Goal: Contribute content: Contribute content

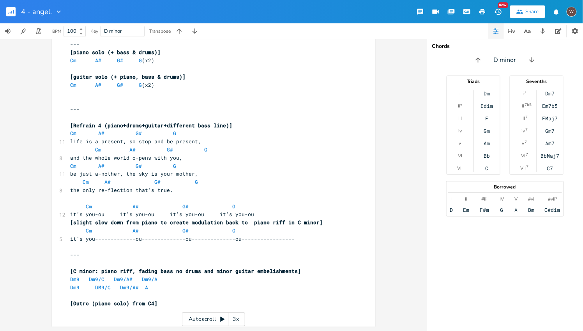
scroll to position [106, 0]
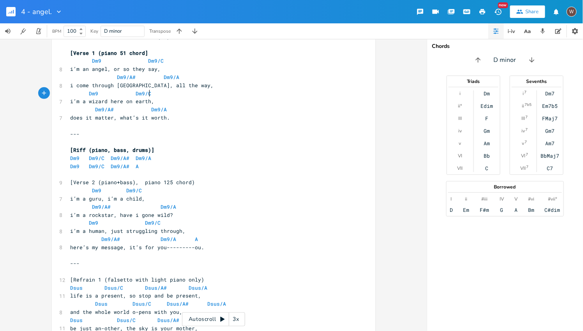
click at [296, 90] on pre "Dm9 Dm9/C" at bounding box center [209, 94] width 281 height 8
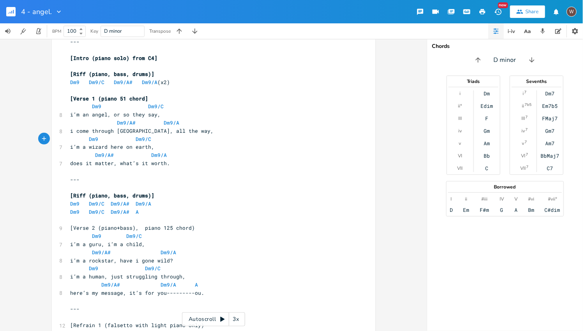
scroll to position [0, 0]
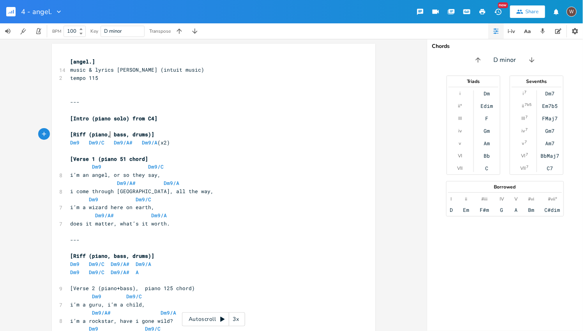
click at [106, 133] on span "[Riff (piano, bass, drums)]" at bounding box center [113, 134] width 84 height 7
click at [240, 139] on pre "Dm9 Dm9/C Dm9/A# Dm9/A (x2)" at bounding box center [209, 143] width 281 height 8
type textarea "[lorem.] ipsum & dolors ametco adipi elitsedd (eiusmo tempo) incid 827 --- [Utl…"
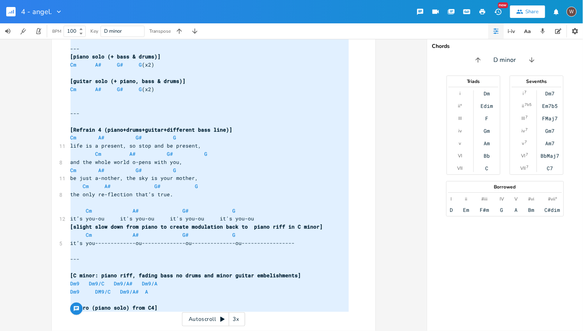
click at [57, 10] on icon "button" at bounding box center [59, 12] width 8 height 8
click at [16, 10] on button "Back to Library" at bounding box center [14, 11] width 16 height 19
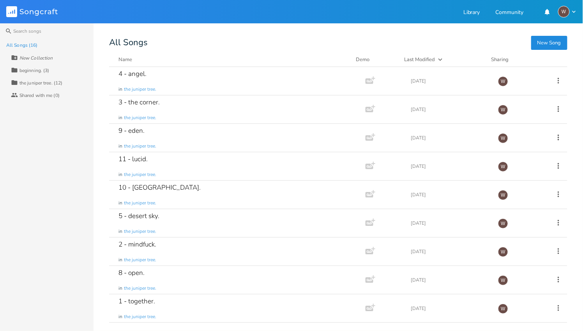
click at [548, 44] on button "New Song" at bounding box center [549, 43] width 36 height 14
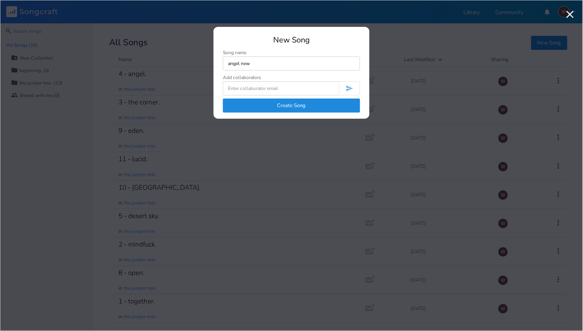
type input "angel new"
click at [313, 105] on button "Create Song" at bounding box center [291, 106] width 137 height 14
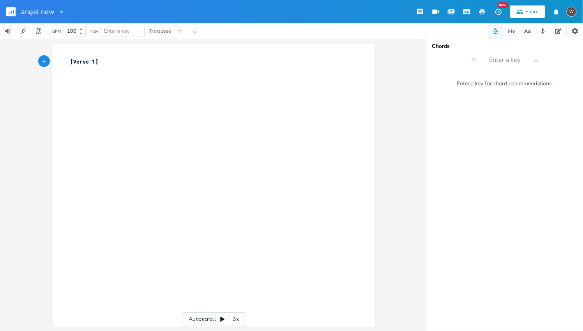
click at [134, 92] on div "xxxxxxxxxx [Verse 1] ​" at bounding box center [219, 193] width 301 height 274
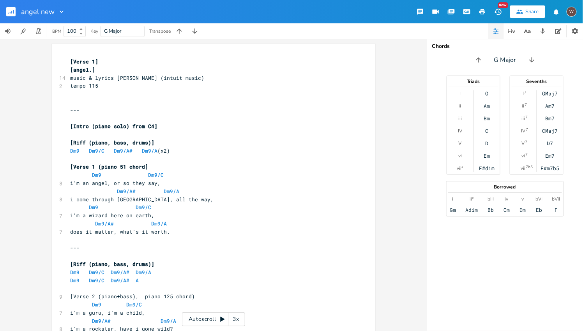
click at [107, 61] on pre "[Verse 1]" at bounding box center [209, 62] width 281 height 8
type textarea "[Verse 1]"
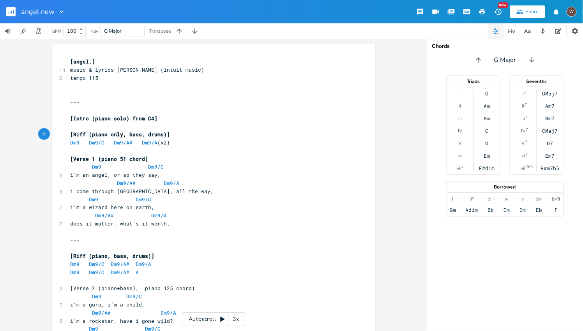
scroll to position [0, 11]
type textarea ", bass, drums"
type textarea "Dsus"
click at [119, 161] on span "[Verse 1 (piano 51 chord]" at bounding box center [110, 158] width 78 height 7
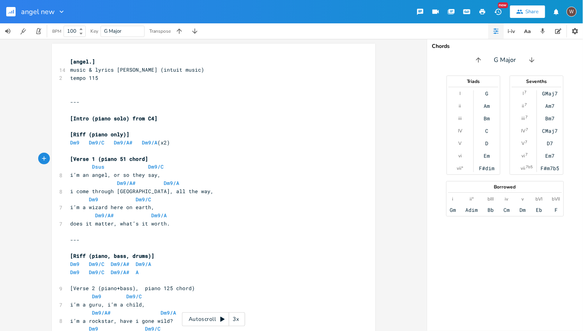
click at [123, 158] on span "[Verse 1 (piano 51 chord]" at bounding box center [110, 158] width 78 height 7
type textarea "chord"
type textarea "min9"
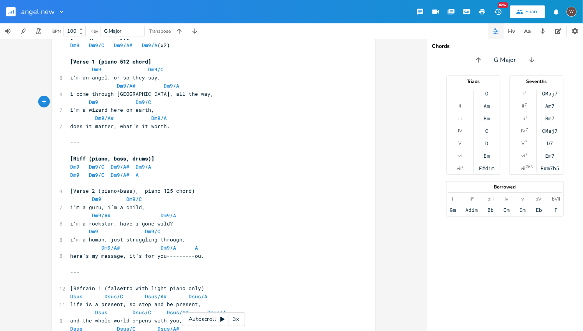
scroll to position [106, 0]
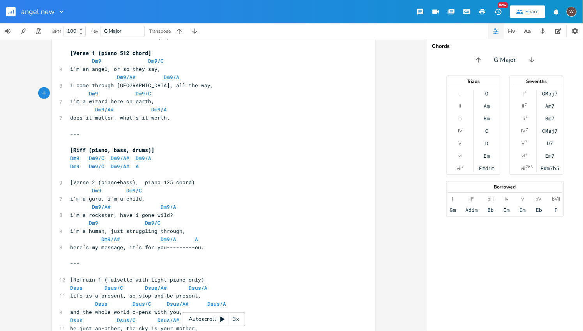
click at [231, 160] on pre "Dm9 Dm9/C Dm9/A# Dm9/A" at bounding box center [209, 158] width 281 height 8
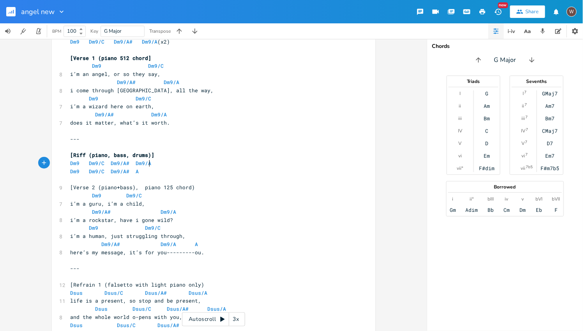
scroll to position [71, 0]
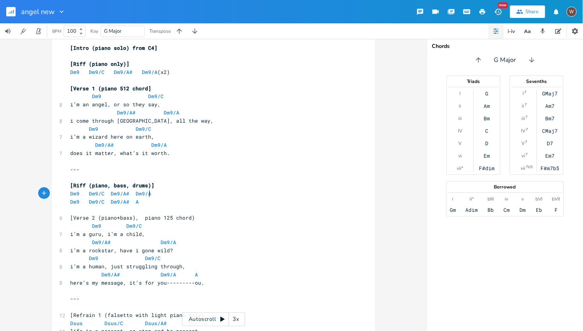
click at [168, 216] on span "[Verse 2 (piano+bass), piano 125 chord)" at bounding box center [133, 217] width 125 height 7
click at [196, 215] on pre "[Verse 2 (piano+bass), piano 125 chord)" at bounding box center [209, 218] width 281 height 8
type textarea "]"
type textarea ", bass, drums"
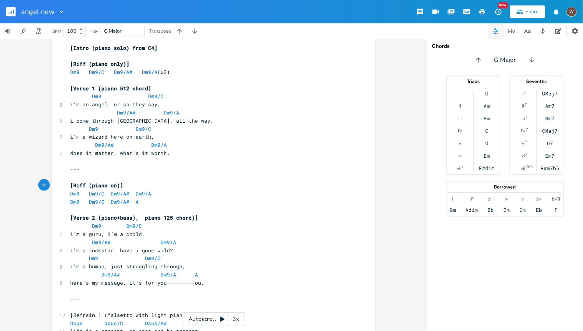
type textarea "only"
type textarea ", add"
type textarea "and drums"
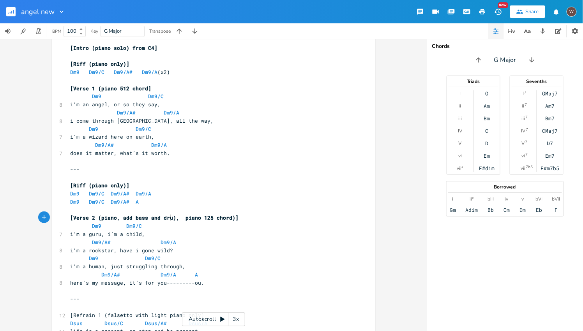
scroll to position [0, 25]
type textarea "piano 125 chord"
paste textarea ")"
type textarea "()"
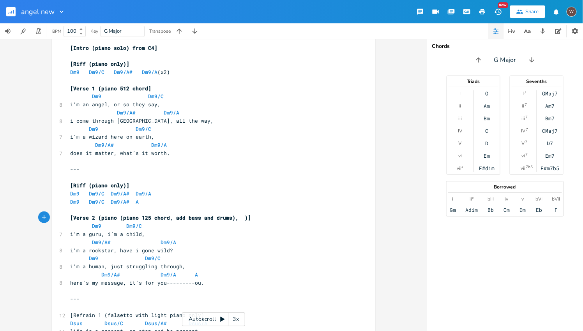
scroll to position [0, 4]
type textarea "piano"
type textarea ":"
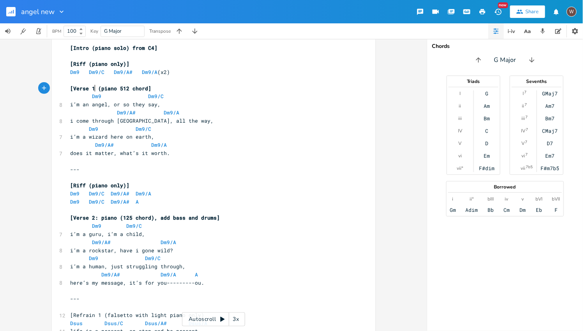
scroll to position [0, 1]
type textarea "("
type textarea ")]"
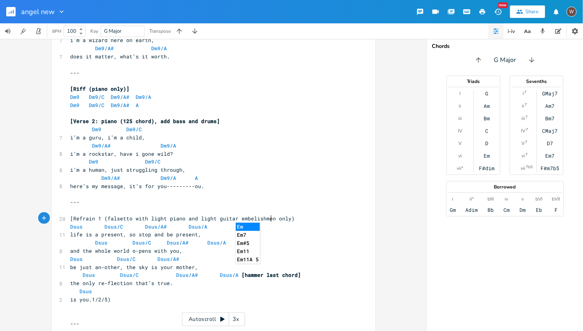
scroll to position [0, 73]
type textarea "only"
type textarea ", no drum or bass"
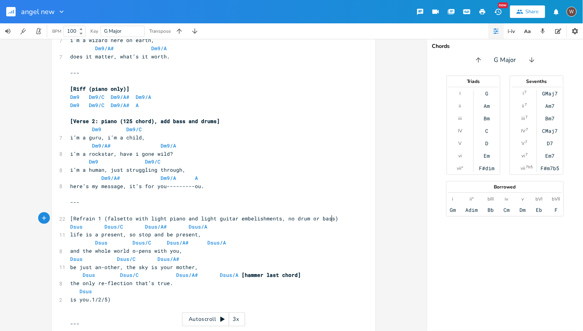
type textarea "]"
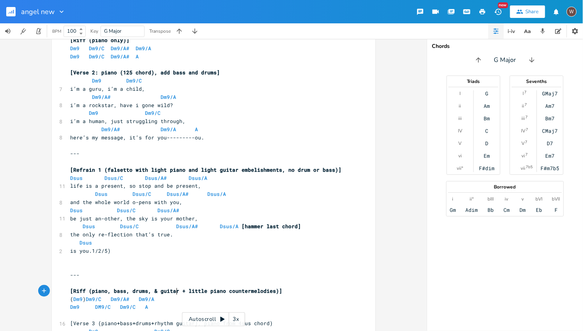
scroll to position [0, 21]
type textarea "+ little piano countermelodies"
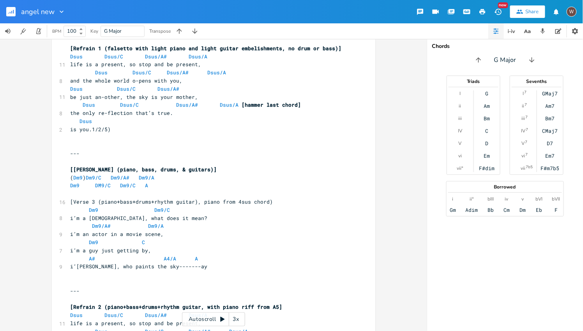
scroll to position [362, 0]
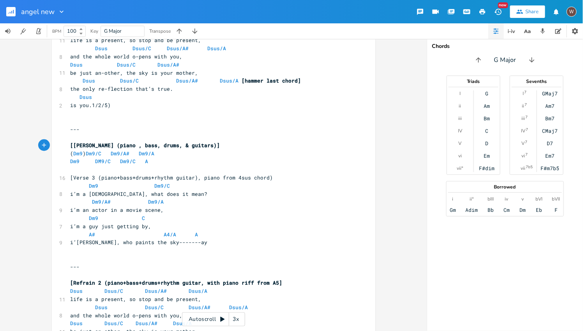
type textarea "("
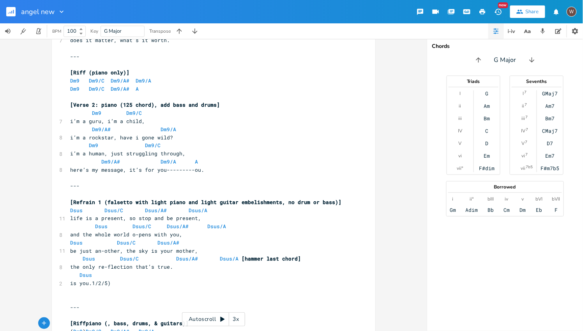
scroll to position [256, 0]
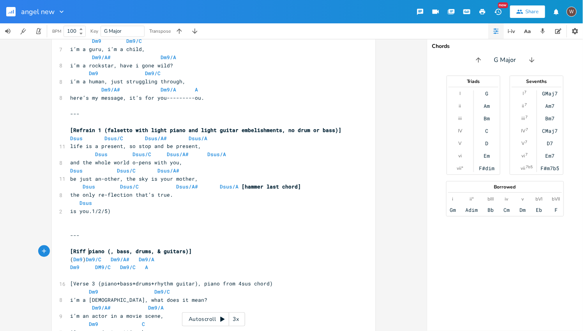
type textarea "("
type textarea ")"
type textarea "5235"
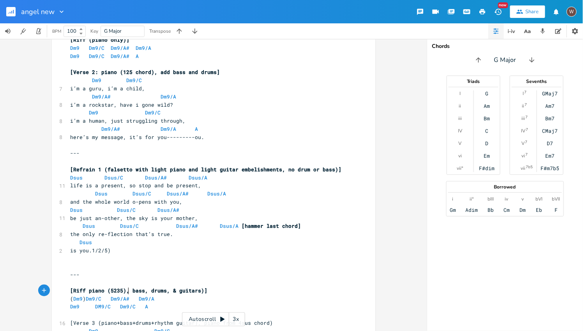
scroll to position [185, 0]
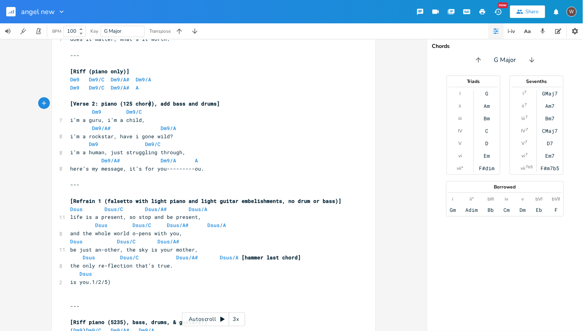
click at [147, 101] on span "[Verse 2: piano (125 chord), add bass and drums]" at bounding box center [146, 103] width 150 height 7
type textarea "chord"
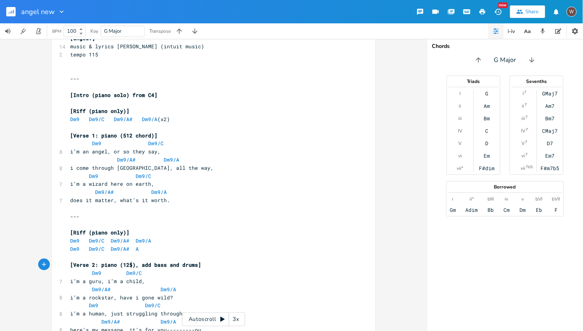
scroll to position [7, 0]
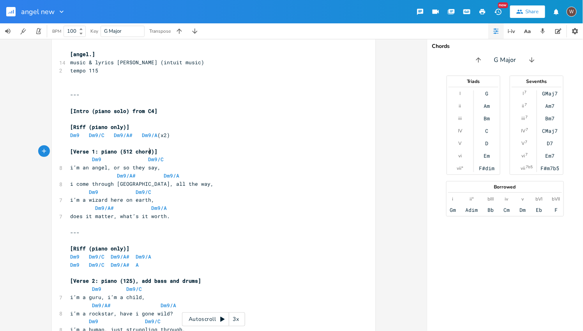
click at [146, 152] on span "[Verse 1: piano (512 chord)]" at bounding box center [114, 151] width 87 height 7
type textarea "chord"
type textarea ":"
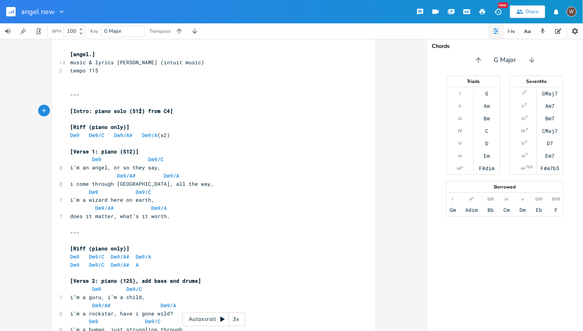
type textarea "(512)"
type textarea "("
type textarea ":"
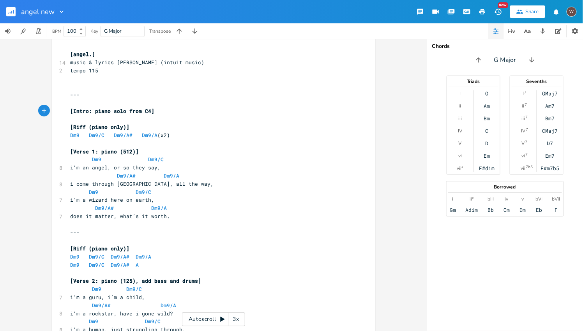
type textarea "("
type textarea ")"
type textarea ":"
type textarea "(512))"
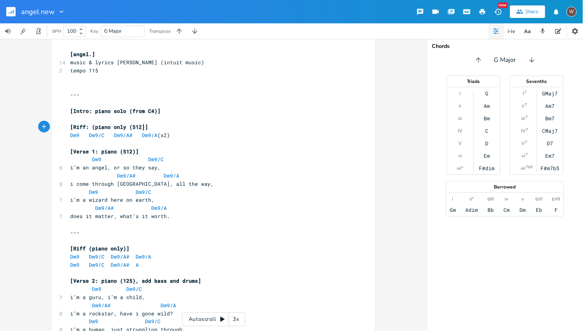
scroll to position [0, 14]
type textarea "only"
type textarea "("
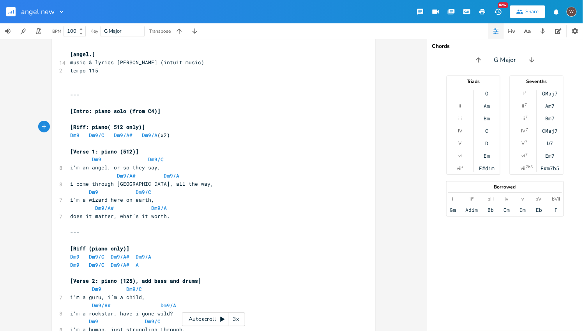
scroll to position [0, 1]
type textarea ")"
type textarea ":"
type textarea "]"
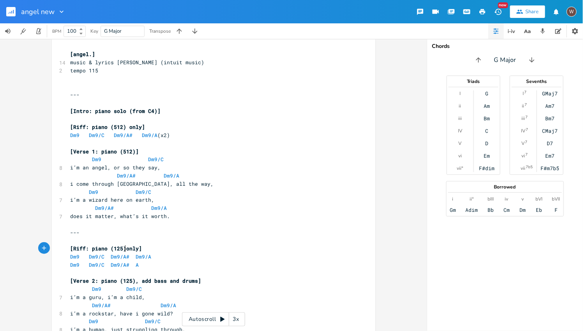
type textarea "(125)"
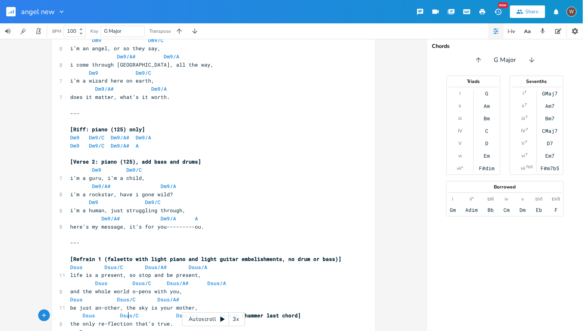
scroll to position [175, 0]
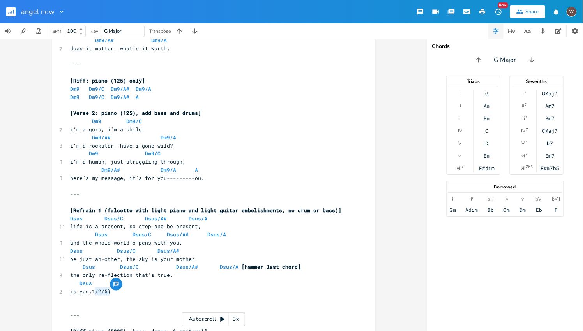
type textarea "1/2/5)"
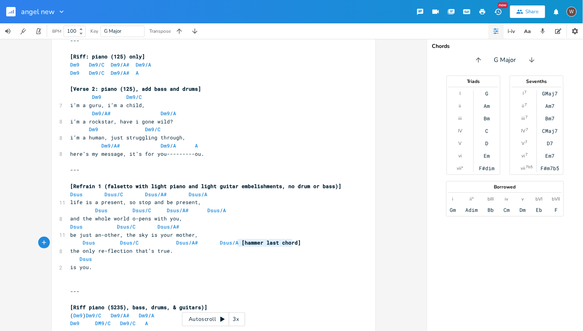
type textarea "[hammer last chord]"
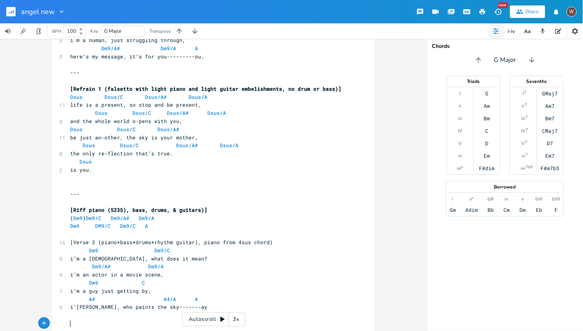
scroll to position [321, 0]
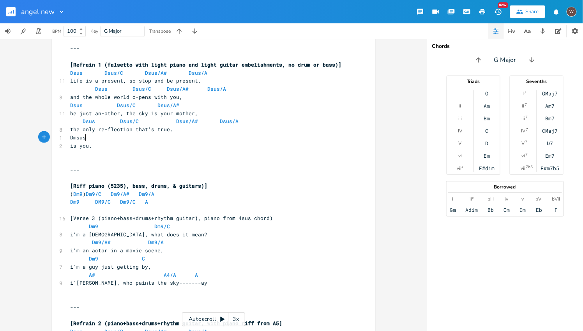
type textarea "m9"
type textarea ":"
type textarea "(5235)"
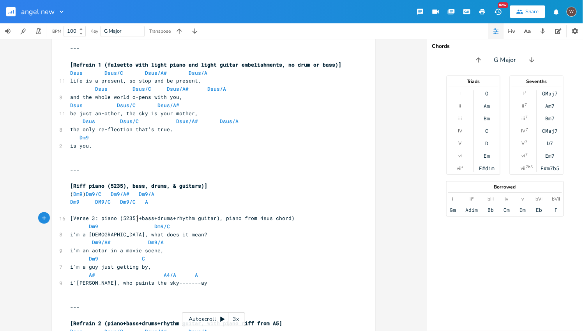
scroll to position [0, 18]
type textarea "+"
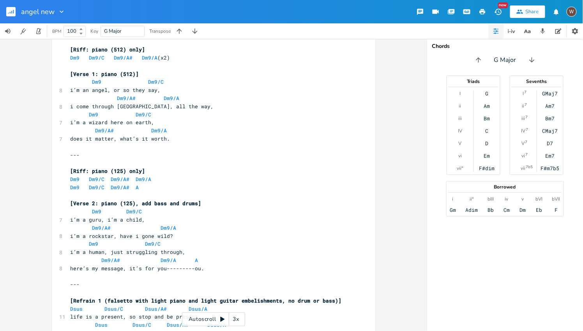
scroll to position [38, 0]
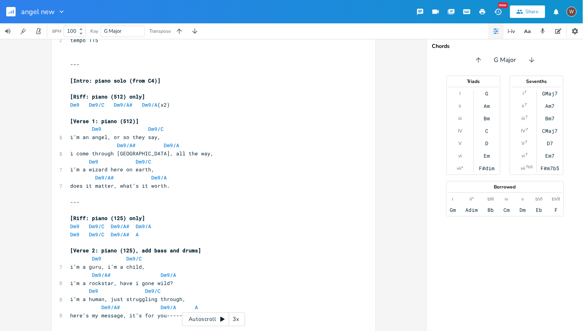
click at [85, 93] on span "[Riff: piano (512) only]" at bounding box center [108, 96] width 75 height 7
type textarea "1"
type textarea "2"
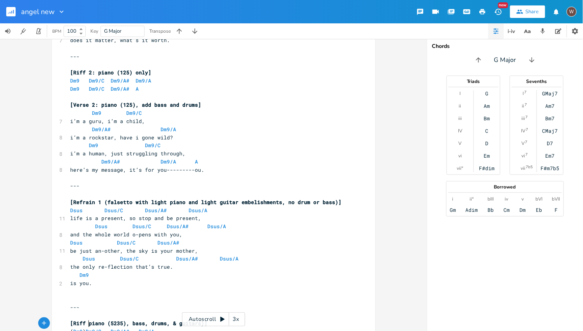
scroll to position [185, 0]
type textarea "3:"
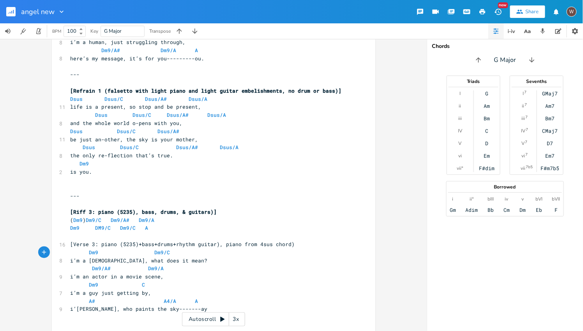
scroll to position [338, 0]
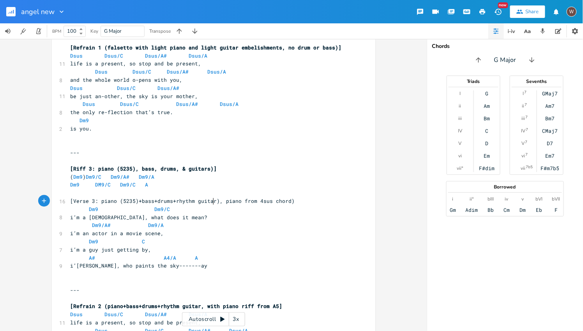
click at [211, 201] on span "[Verse 3: piano (5235)+bass+drums+rhythm guitar), piano from 4sus chord)" at bounding box center [183, 201] width 224 height 7
type textarea ", piano from 4sus chord"
type textarea "]"
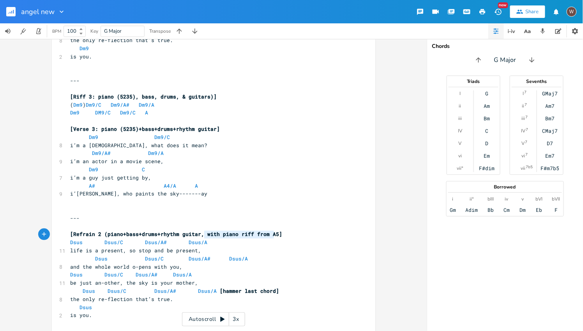
type textarea ", with piano riff from A5"
type textarea ":"
type textarea "rhythm"
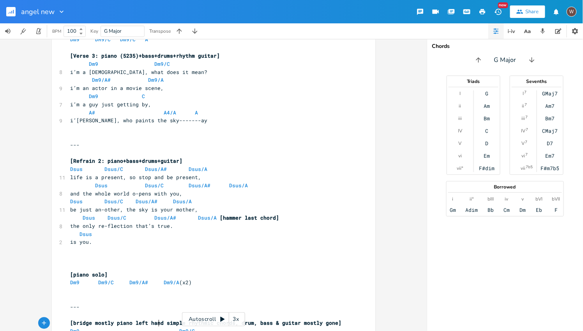
scroll to position [508, 0]
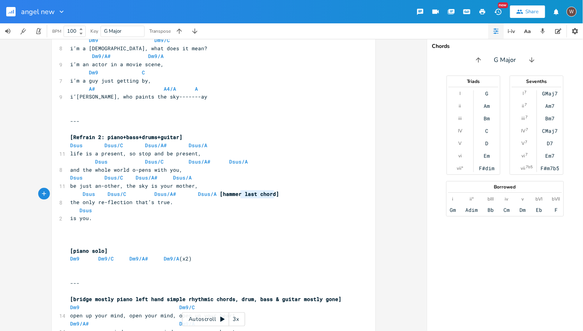
type textarea "hammer last chord]"
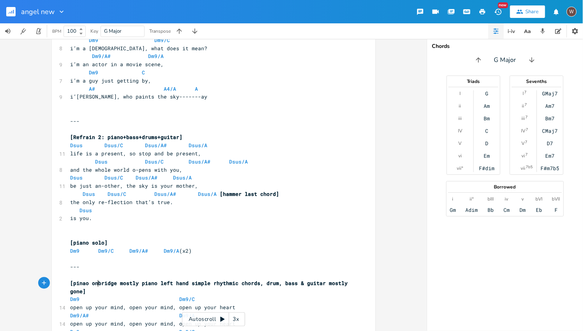
type textarea "pinao onl;y"
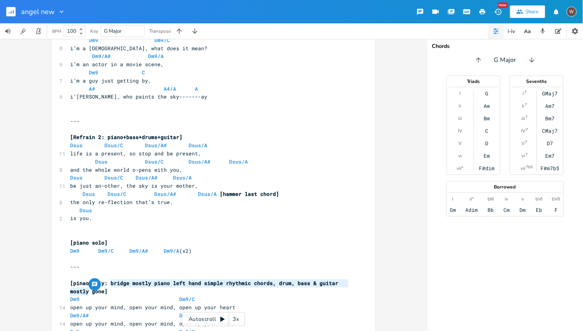
type textarea "bridge mostly piano left hand simple rhythmic chords, drum, bass & guitar mostl…"
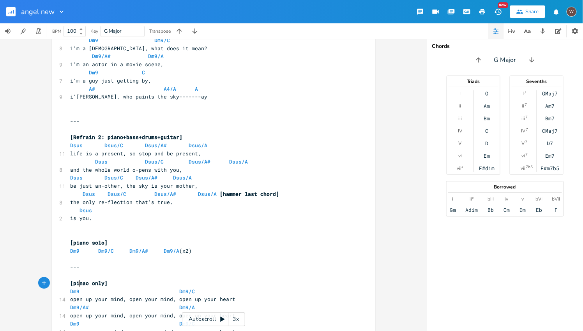
type textarea "a"
type textarea "n"
type textarea "a"
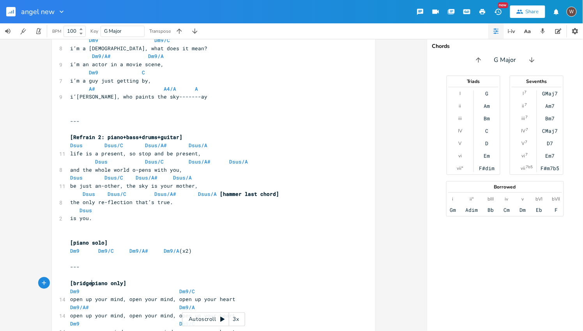
type textarea "bridge:"
type textarea "riff"
type textarea "instrumenta;"
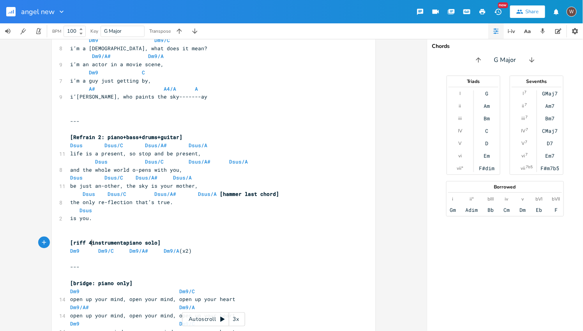
type textarea "riff 4:"
type textarea "l"
type textarea ", mostly"
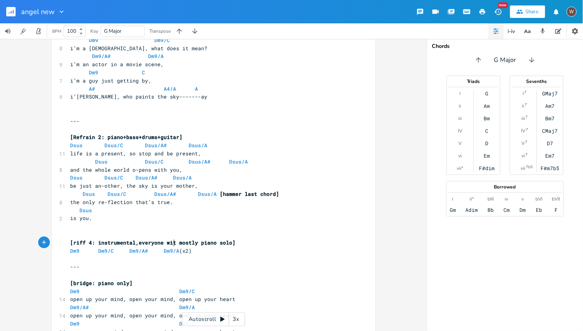
scroll to position [0, 32]
type textarea "mostly piano"
type textarea "piano"
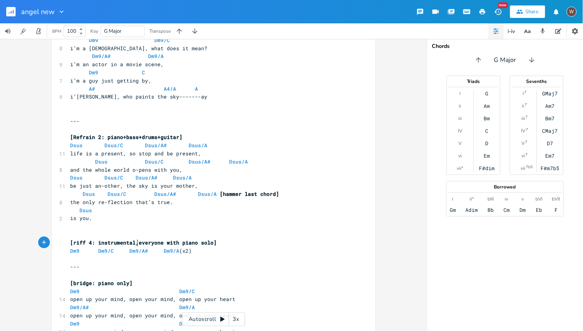
type textarea "instrumental,"
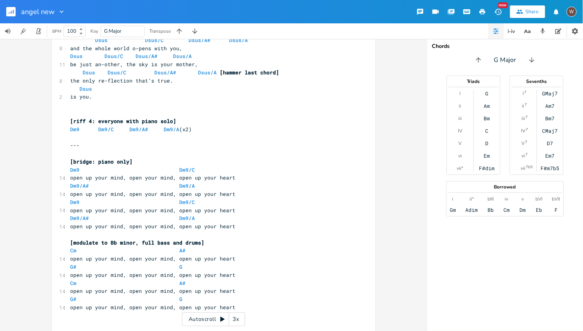
scroll to position [702, 0]
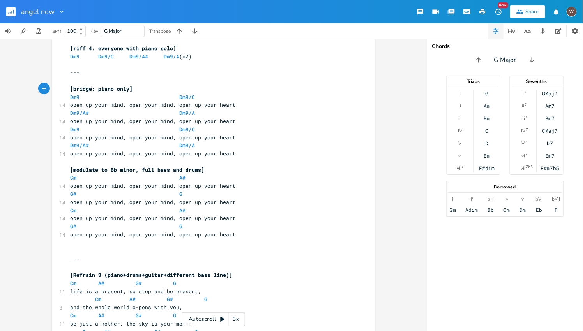
type textarea "I"
type textarea "bridge IOI:"
type textarea "I;"
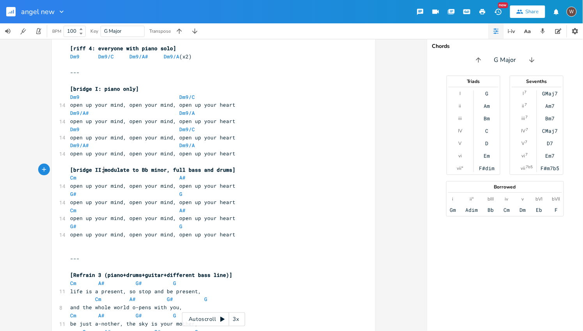
scroll to position [0, 3]
type textarea ":"
type textarea ", guitar"
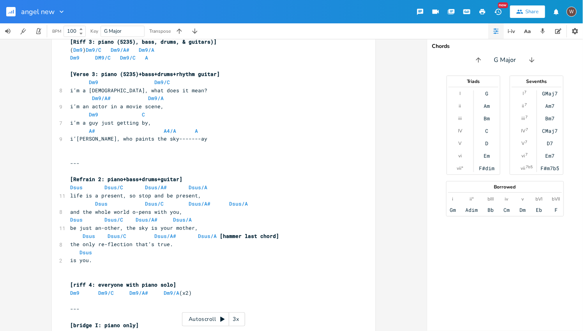
scroll to position [430, 0]
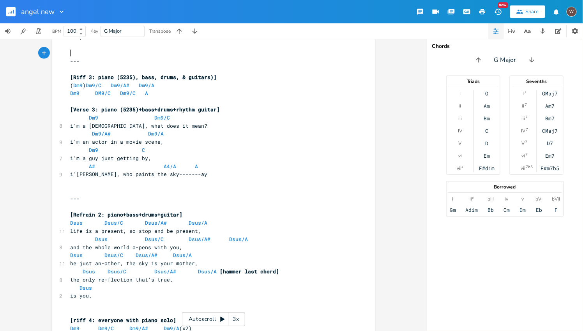
click at [129, 277] on span "the only re-flection that’s true." at bounding box center [122, 280] width 103 height 7
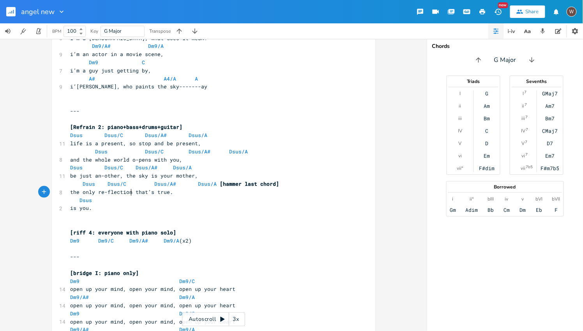
scroll to position [572, 0]
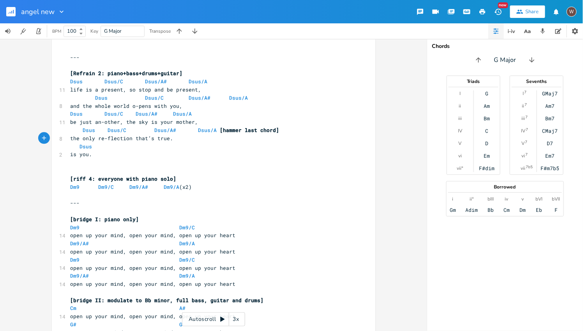
click at [71, 179] on span "[riff 4: everyone with piano solo]" at bounding box center [124, 178] width 106 height 7
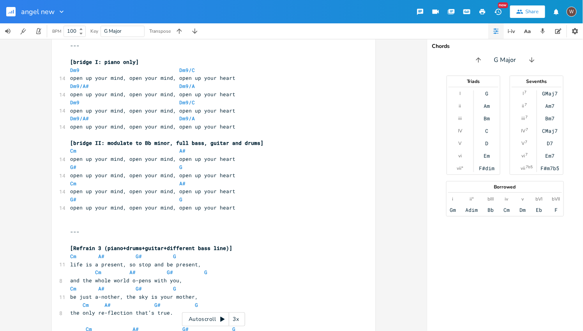
scroll to position [819, 0]
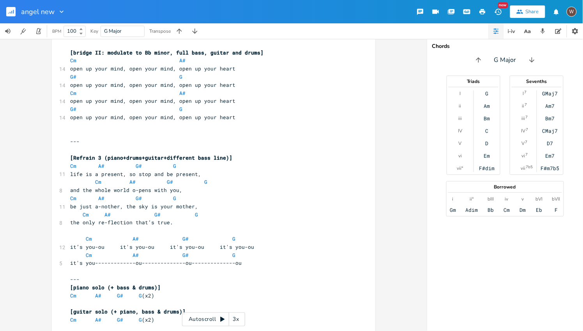
click at [132, 180] on span "Cm A# G# G" at bounding box center [139, 181] width 137 height 7
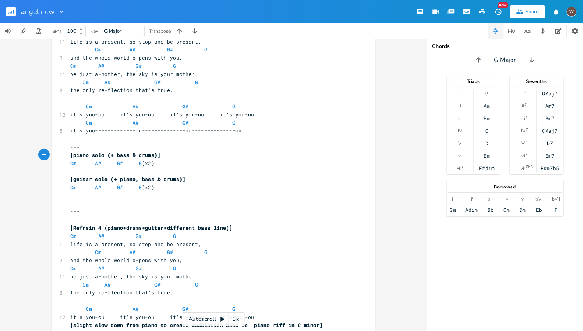
scroll to position [961, 0]
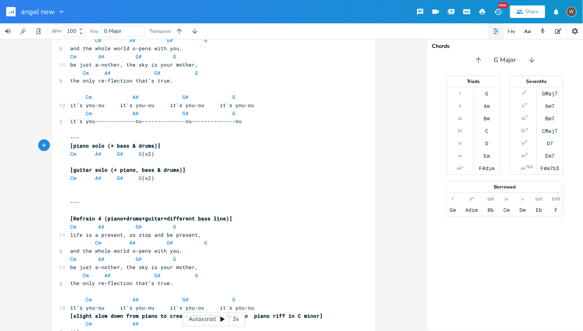
click at [190, 184] on pre "​" at bounding box center [209, 186] width 281 height 8
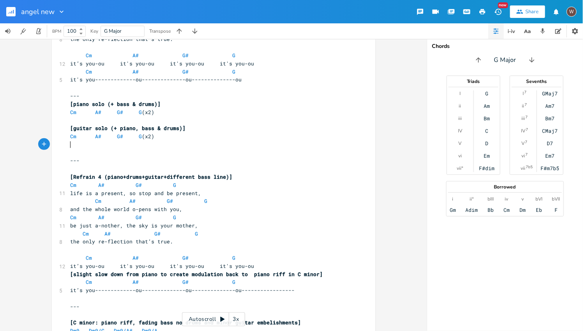
scroll to position [1032, 0]
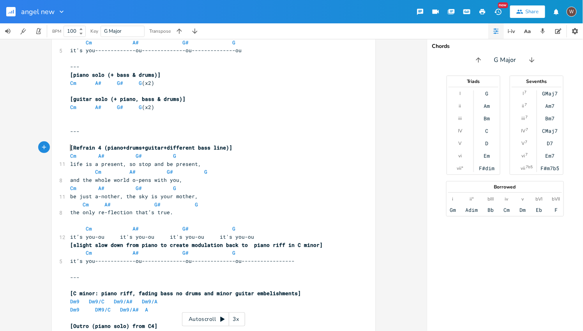
click at [69, 146] on pre "[Refrain 4 (piano+drums+guitar+different bass line)]" at bounding box center [209, 148] width 281 height 8
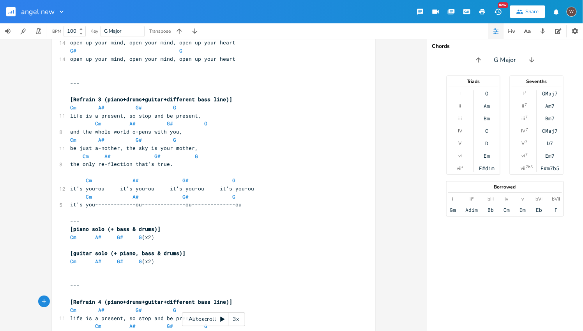
scroll to position [1055, 0]
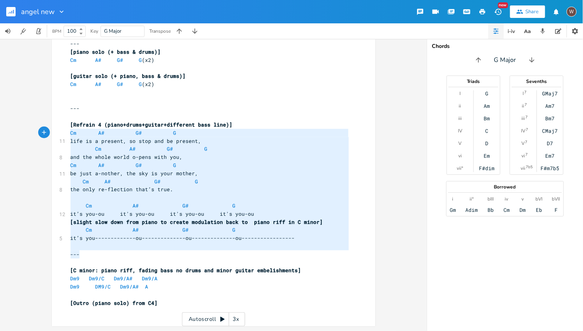
type textarea "[Refrain 4 (piano+drums+guitar+different bass line)] Cm A# G# G life is a prese…"
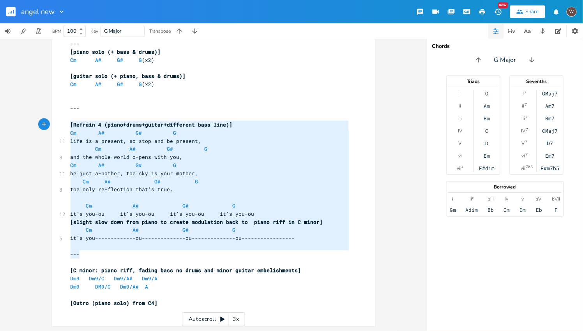
drag, startPoint x: 131, startPoint y: 256, endPoint x: 57, endPoint y: 124, distance: 151.8
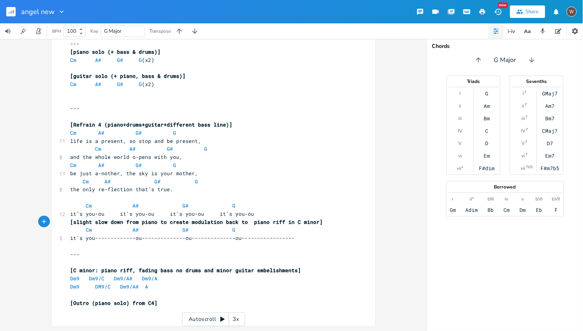
type textarea "it’s you-ou it's you-ou it's you-ou it's you-ou"
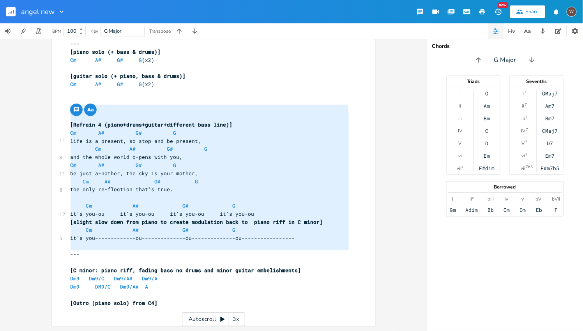
type textarea "--- [Refrain 4 (piano+drums+guitar+different bass line)] Cm A# G# G life is a p…"
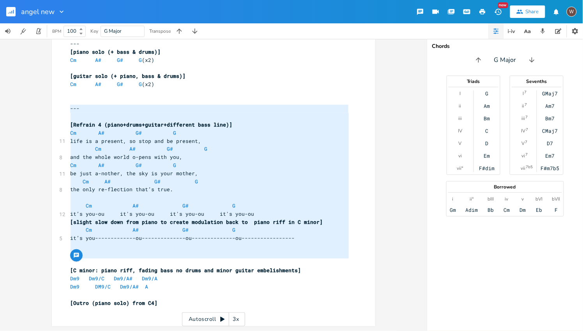
scroll to position [1047, 0]
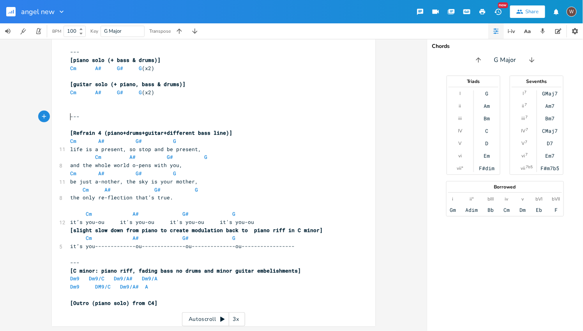
type textarea "--- [Refrain 4 (piano+drums+guitar+different bass line)] Cm A# G# G life is a p…"
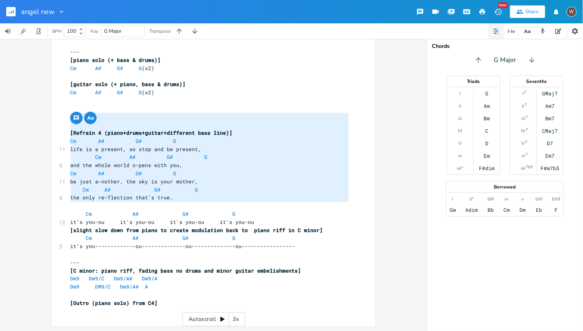
type textarea "--- [Refrain 4 (piano+drums+guitar+different bass line)] Cm A# G# G life is a p…"
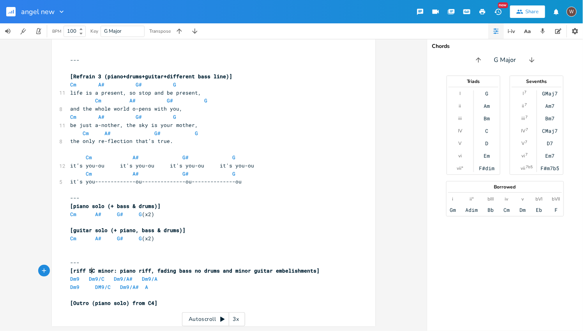
scroll to position [0, 12]
type textarea "C minor"
type textarea ": piano riff"
type textarea ","
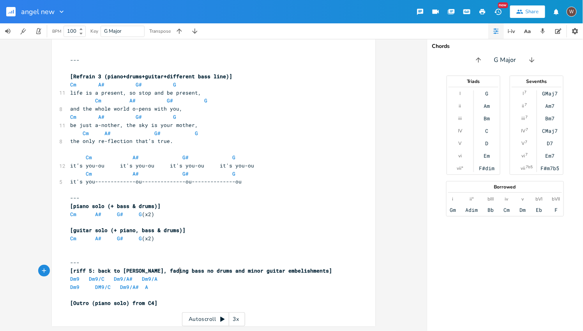
scroll to position [0, 1]
type textarea "from C4"
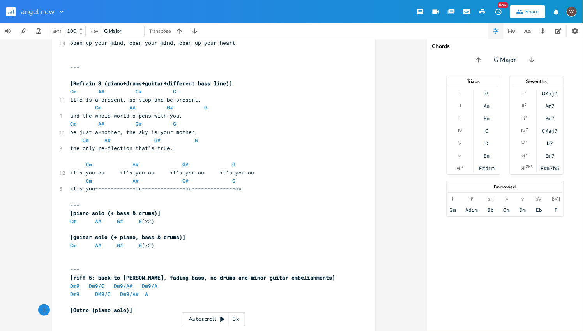
scroll to position [901, 0]
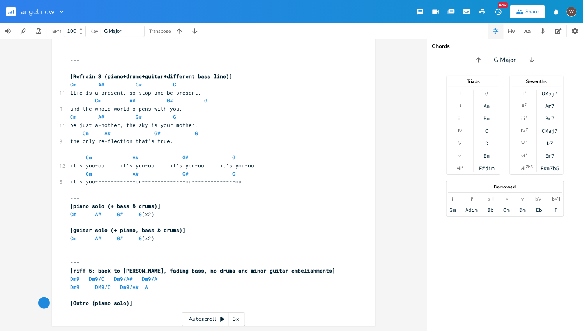
click at [88, 304] on span "[Outro (piano solo)]" at bounding box center [102, 303] width 62 height 7
type textarea "1"
type textarea ":"
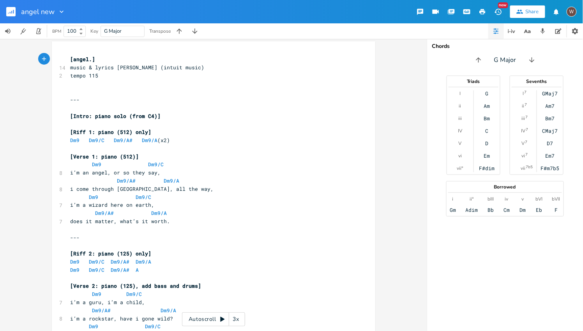
scroll to position [0, 0]
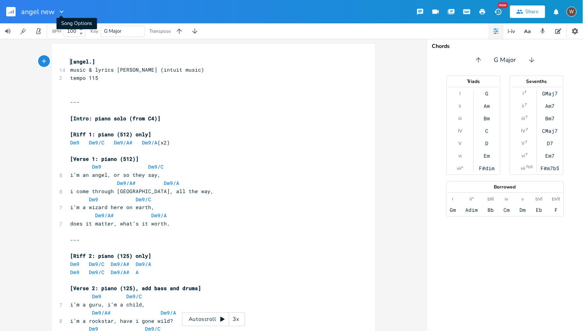
click at [61, 13] on icon "button" at bounding box center [62, 12] width 8 height 8
click at [69, 20] on span "Edit Rename" at bounding box center [69, 21] width 25 height 5
type input "4: angel new"
click at [212, 182] on pre "Dm9/A# Dm9/A" at bounding box center [209, 183] width 281 height 8
click at [14, 11] on icon "button" at bounding box center [13, 12] width 1 height 4
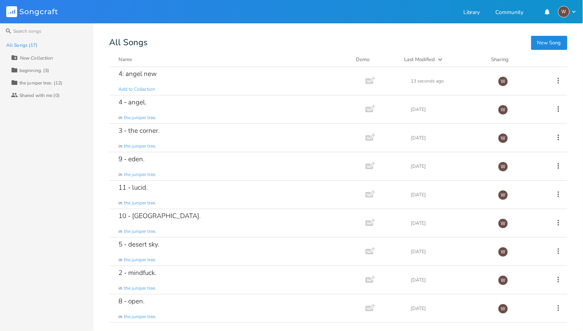
click at [193, 70] on div "4: angel new Add to Collection" at bounding box center [235, 81] width 235 height 28
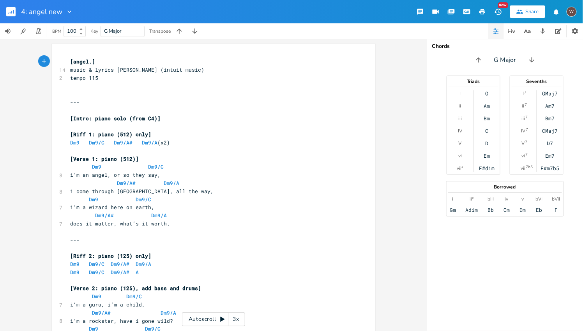
click at [67, 14] on icon "button" at bounding box center [69, 12] width 8 height 8
click at [80, 23] on span "Edit Rename" at bounding box center [76, 21] width 25 height 5
type input "4 - angel new"
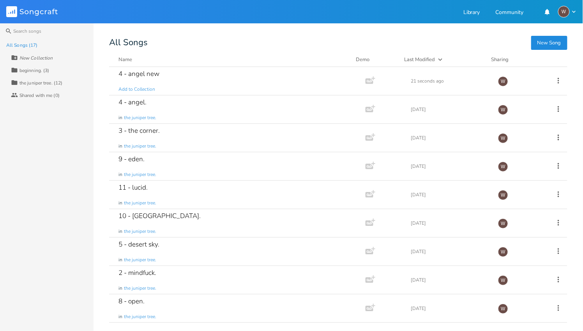
click at [203, 76] on div "4 - angel new Add to Collection" at bounding box center [235, 81] width 235 height 28
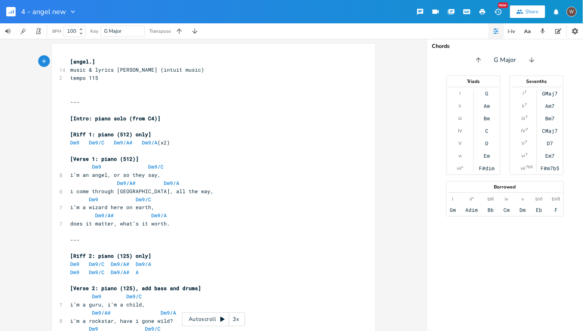
click at [66, 11] on div at bounding box center [71, 12] width 11 height 8
click at [77, 23] on span "Edit Rename" at bounding box center [79, 21] width 25 height 5
type input "4 - angel new."
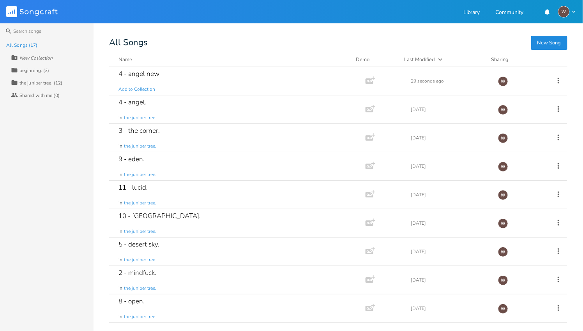
click at [148, 78] on div "4 - angel new Add to Collection" at bounding box center [235, 81] width 235 height 28
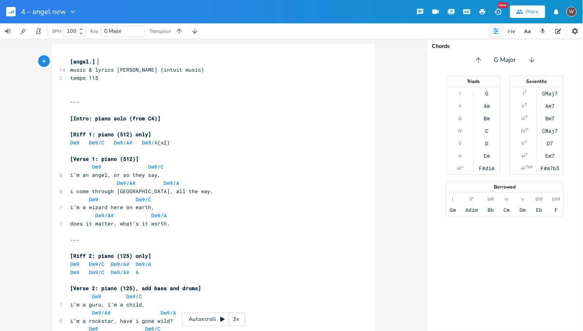
click at [69, 12] on icon "button" at bounding box center [73, 12] width 8 height 8
click at [84, 23] on span "Edit Rename" at bounding box center [79, 21] width 25 height 5
click at [55, 11] on input "4 - angel new" at bounding box center [43, 11] width 44 height 7
type input "4 - angel new."
click at [268, 130] on pre "​" at bounding box center [209, 126] width 281 height 8
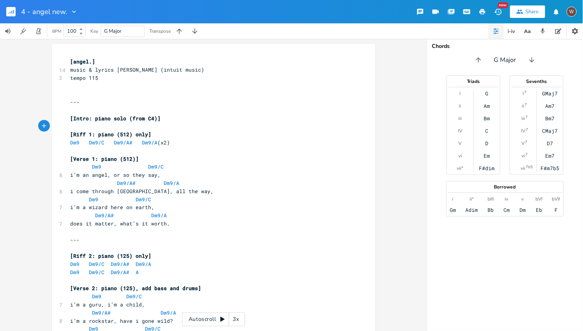
click at [10, 12] on icon "button" at bounding box center [10, 13] width 1 height 2
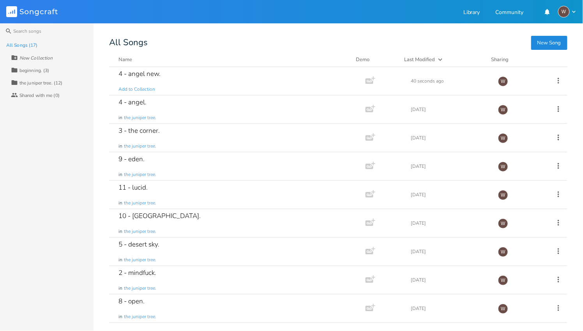
click at [211, 74] on div "4 - angel new. Add to Collection" at bounding box center [235, 81] width 235 height 28
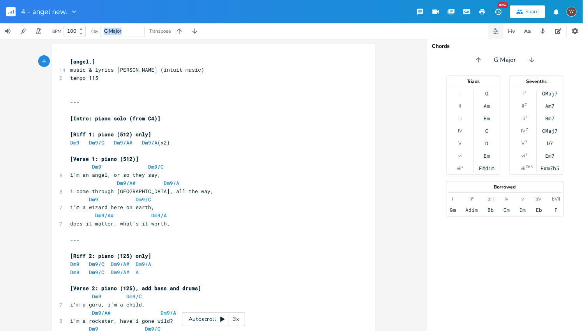
drag, startPoint x: 143, startPoint y: 29, endPoint x: 97, endPoint y: 27, distance: 45.2
click at [97, 27] on div "Key G Major" at bounding box center [115, 31] width 59 height 16
click at [214, 133] on pre "[Riff 1: piano (512) only]" at bounding box center [209, 135] width 281 height 8
click at [135, 34] on span "G Major" at bounding box center [122, 31] width 37 height 11
type input "D Mi"
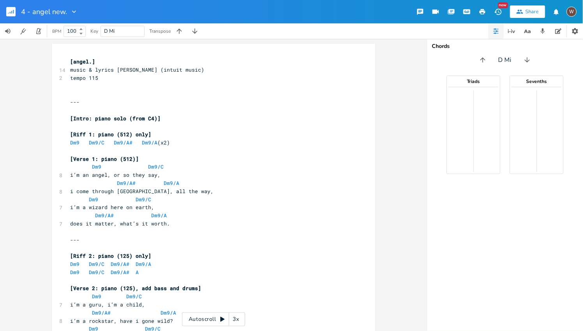
click at [120, 28] on span "D Mi" at bounding box center [122, 31] width 37 height 11
click at [122, 31] on span "D Mi" at bounding box center [122, 31] width 37 height 11
click at [125, 31] on span "D Mi" at bounding box center [122, 31] width 37 height 11
type input "D min"
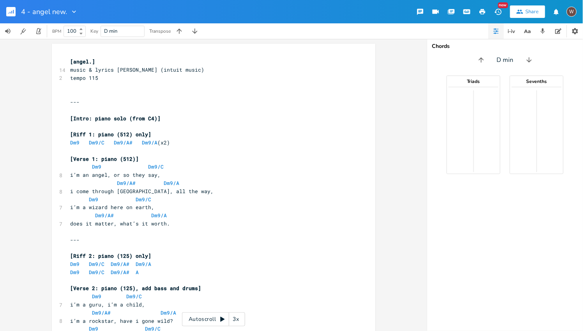
click at [133, 34] on span "D min" at bounding box center [122, 31] width 37 height 11
click at [134, 29] on span "D min" at bounding box center [122, 31] width 37 height 11
type input "D min"
click at [121, 33] on span "D min" at bounding box center [122, 31] width 37 height 11
click at [122, 30] on span "D min" at bounding box center [122, 31] width 37 height 11
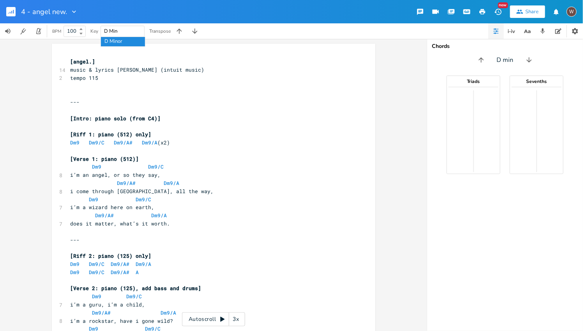
type input "D Minor"
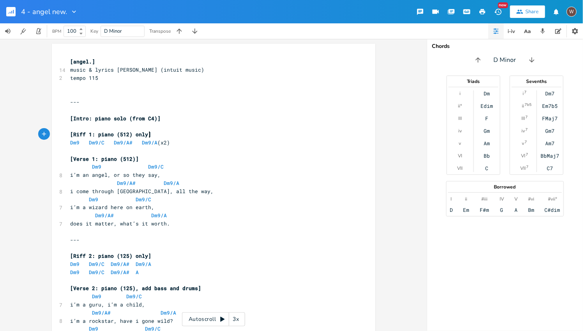
click at [175, 136] on pre "[Riff 1: piano (512) only]" at bounding box center [209, 135] width 281 height 8
click at [10, 12] on icon "button" at bounding box center [10, 13] width 1 height 2
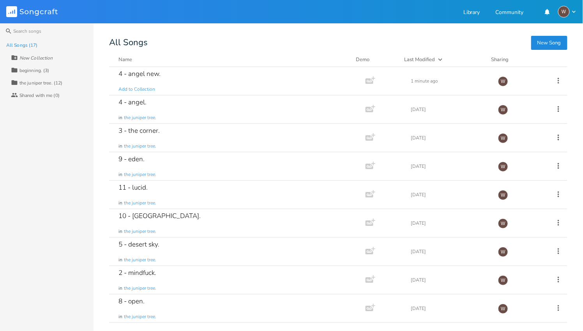
click at [248, 139] on div "3 - the corner. in the juniper tree." at bounding box center [235, 138] width 235 height 28
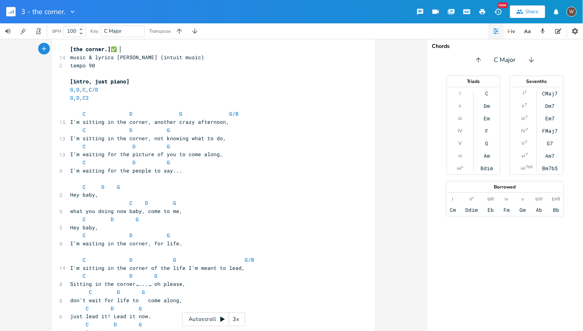
click at [2, 76] on div "xxxxxxxxxx [the corner.] ✅ 14 music & lyrics [PERSON_NAME] (intuit music) 2 tem…" at bounding box center [213, 185] width 427 height 292
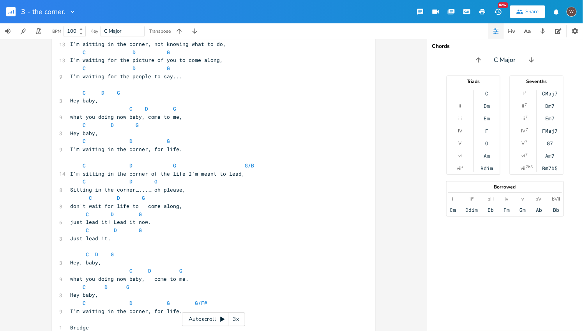
scroll to position [112, 0]
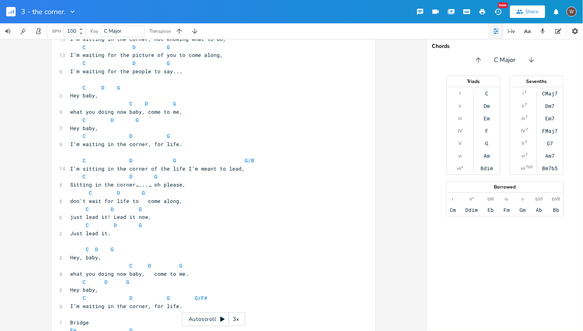
click at [582, 138] on div "Triads I ii iii IV V vi vii° C Dm Em F G Am Bdim Sevenths I 7 ii 7 iii 7 IV 7 V…" at bounding box center [505, 125] width 156 height 99
click at [0, 123] on div "xxxxxxxxxx [the corner.] ✅ 14 music & lyrics [PERSON_NAME] (intuit music) 2 tem…" at bounding box center [213, 185] width 427 height 292
click at [0, 127] on div "xxxxxxxxxx [the corner.] ✅ 14 music & lyrics [PERSON_NAME] (intuit music) 2 tem…" at bounding box center [213, 185] width 427 height 292
type textarea "G."
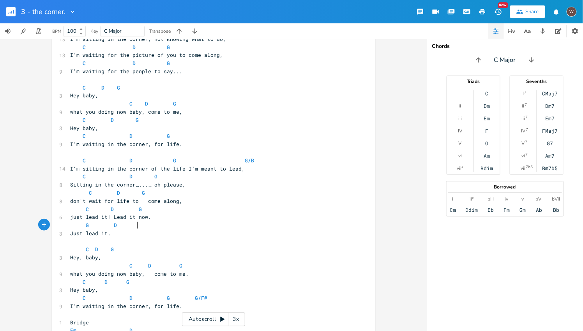
type textarea "c"
type textarea "C"
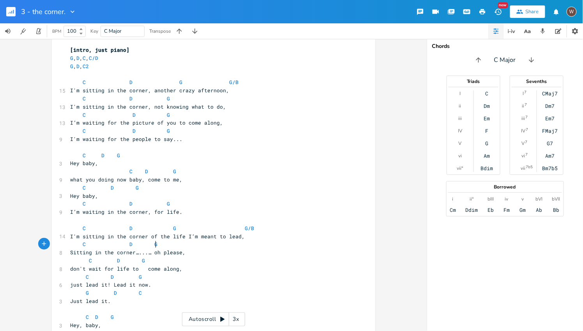
scroll to position [69, 0]
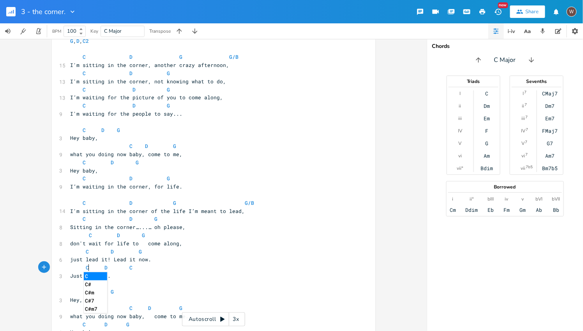
type textarea "C"
type textarea "G"
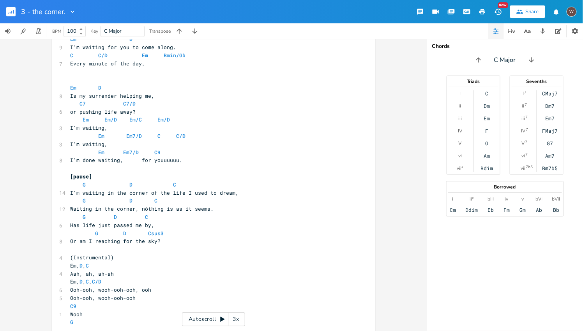
scroll to position [423, 0]
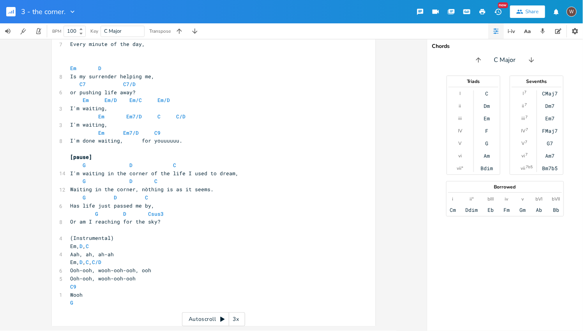
click at [72, 12] on icon "button" at bounding box center [73, 12] width 8 height 8
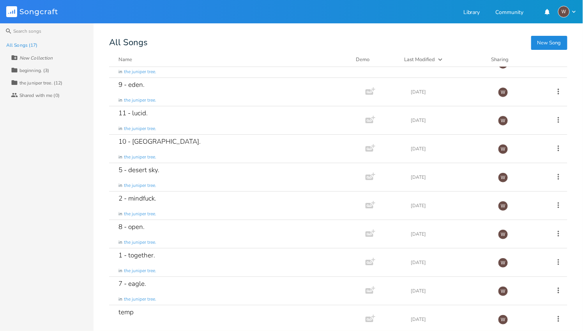
scroll to position [71, 0]
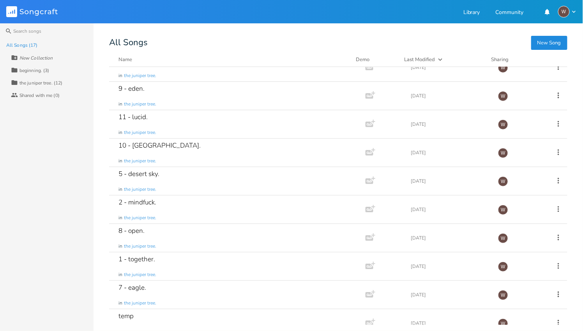
click at [236, 210] on div "2 - mindfuck. in the juniper tree." at bounding box center [235, 210] width 235 height 28
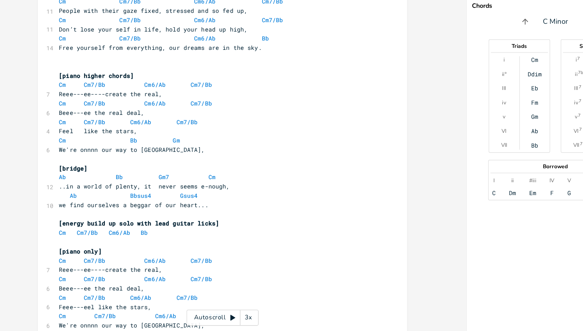
scroll to position [410, 0]
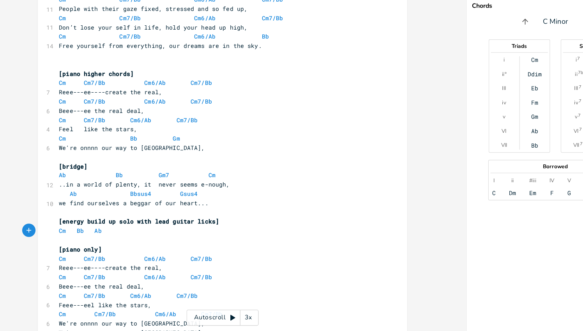
type textarea "G"
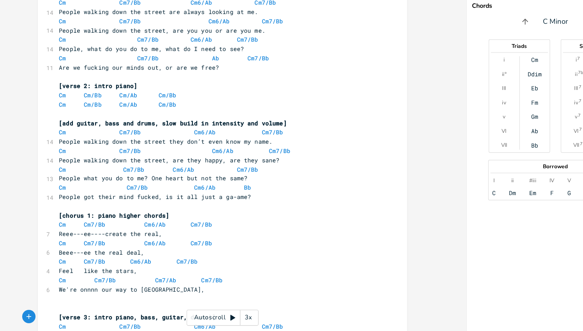
scroll to position [89, 0]
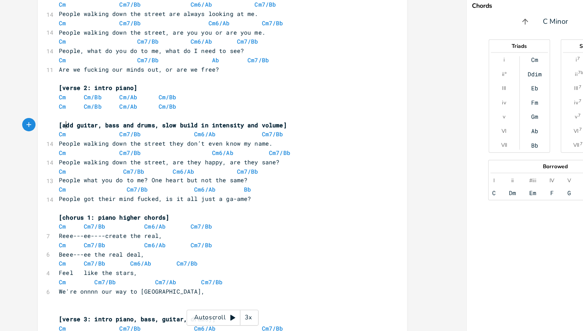
click at [104, 144] on pre "​" at bounding box center [209, 143] width 281 height 8
type textarea "u"
type textarea "verse 2:"
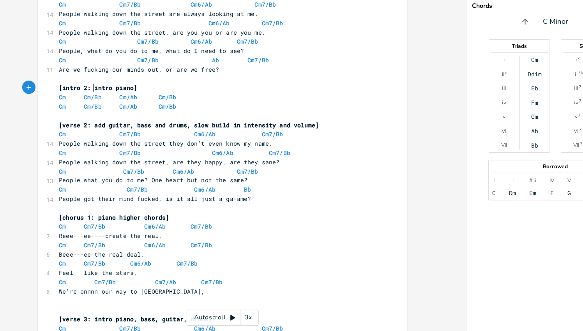
type textarea "intro"
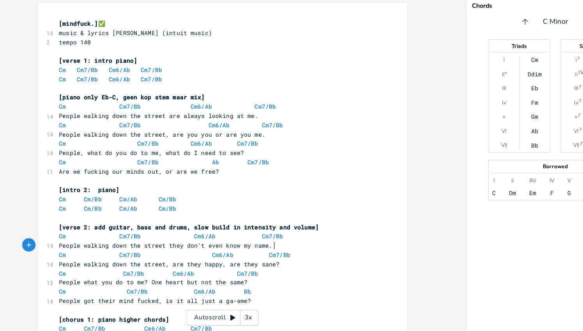
click at [71, 127] on span "[piano only Eb-C, geen kop stem maar mix]" at bounding box center [135, 126] width 128 height 7
type textarea "verse 1:"
type textarea "intro"
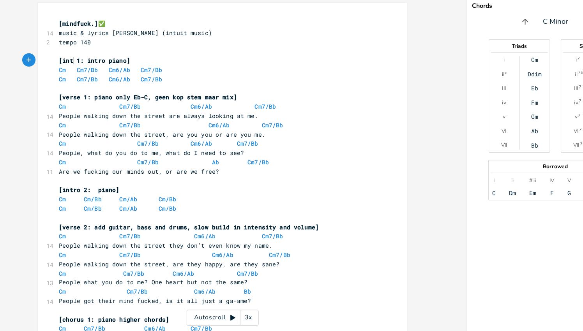
scroll to position [0, 10]
type textarea "intro"
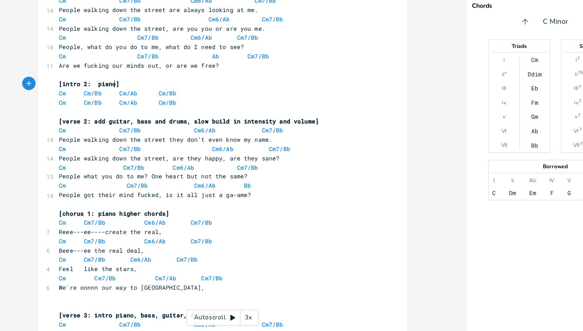
scroll to position [93, 0]
click at [135, 220] on pre "​" at bounding box center [209, 220] width 281 height 8
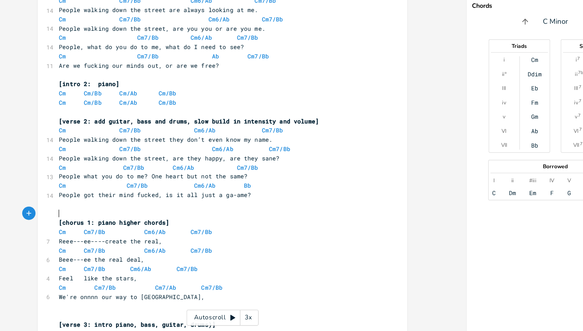
click at [161, 235] on span "[chorus 1: piano higher chords]" at bounding box center [119, 236] width 97 height 7
type textarea "higher chords"
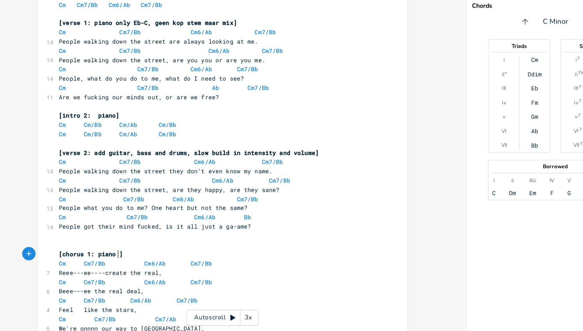
scroll to position [31, 0]
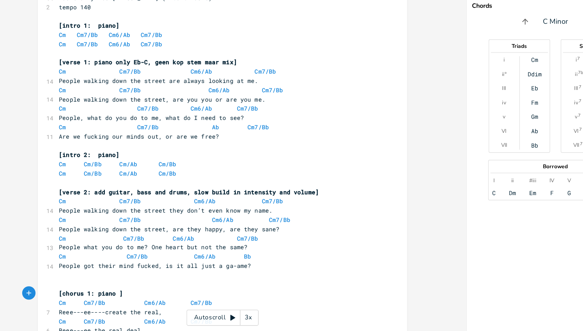
click at [165, 209] on span "[verse 2: add guitar, bass and drums, slow build in intensity and volume]" at bounding box center [185, 209] width 228 height 7
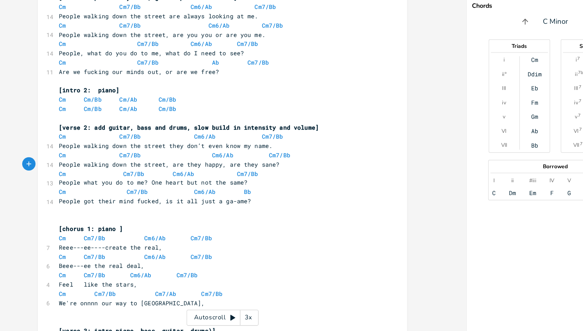
scroll to position [155, 0]
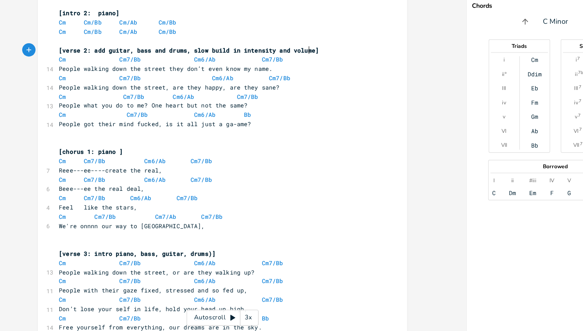
click at [286, 85] on span "[verse 2: add guitar, bass and drums, slow build in intensity and volume]" at bounding box center [185, 85] width 228 height 7
type textarea "towards"
click at [119, 174] on span "[chorus 1: piano ]" at bounding box center [99, 174] width 56 height 7
type textarea "onm"
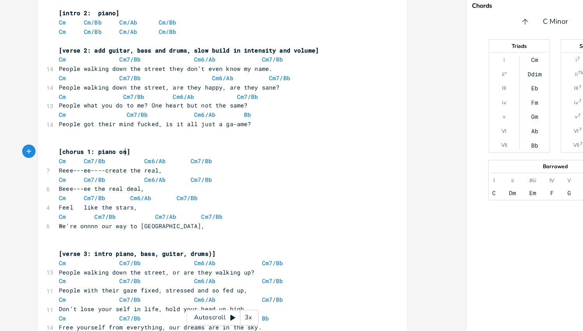
type textarea "ly"
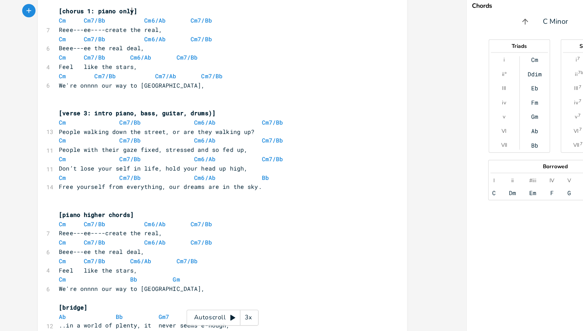
scroll to position [279, 0]
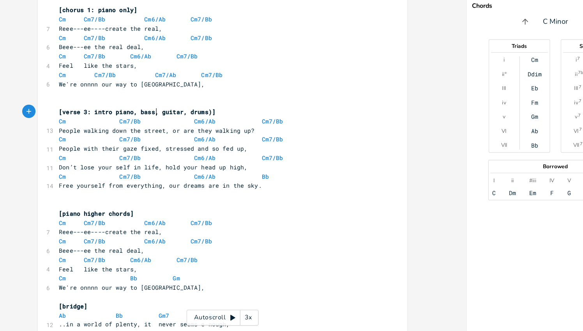
click at [155, 139] on span "[verse 3: intro piano, bass, guitar, drums)]" at bounding box center [139, 139] width 137 height 7
type textarea "intro"
type textarea "full on"
click at [72, 226] on span "[piano higher chords]" at bounding box center [103, 228] width 65 height 7
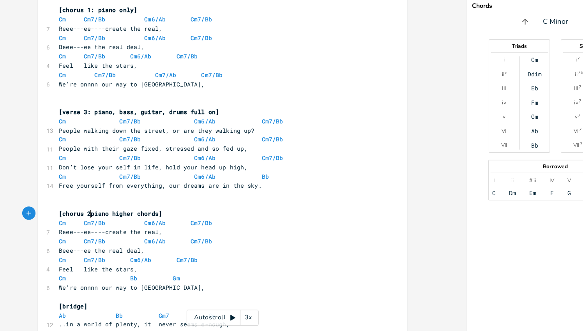
type textarea "chorus 2:"
type textarea "all,"
type textarea "mob"
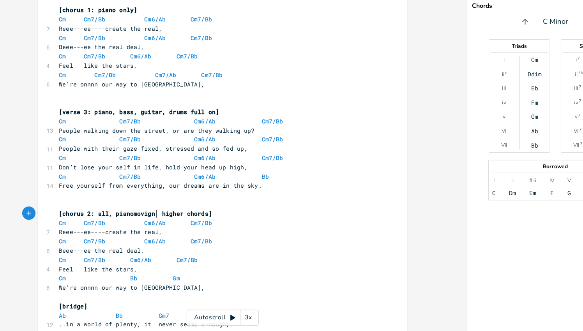
type textarea "vign u"
type textarea "movign u"
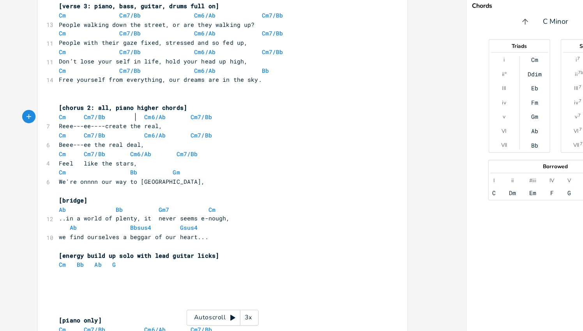
scroll to position [403, 0]
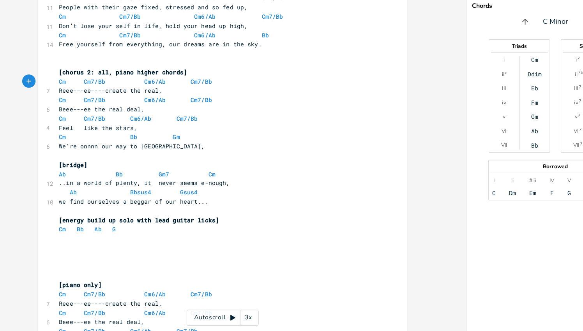
click at [146, 171] on span "We're onnnn our way to [GEOGRAPHIC_DATA]," at bounding box center [135, 169] width 128 height 7
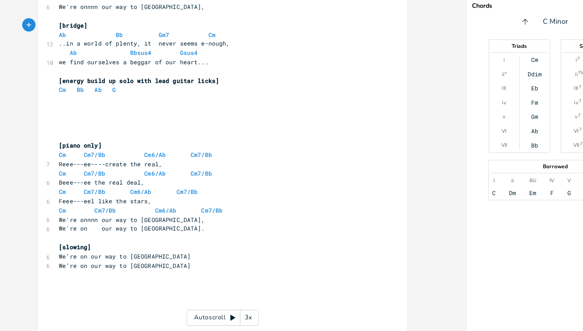
scroll to position [527, 0]
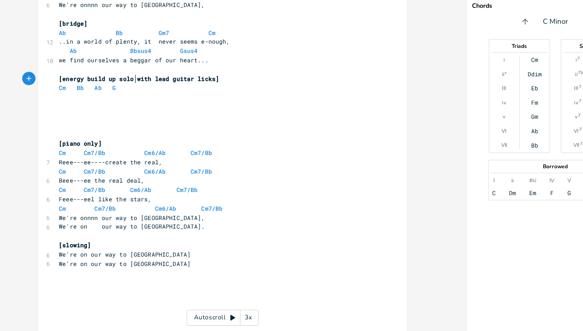
click at [134, 109] on span "[energy build up solo with lead guitar licks]" at bounding box center [141, 110] width 140 height 7
type textarea "guitar"
type textarea "energy build up"
type textarea "with lead guitar licks"
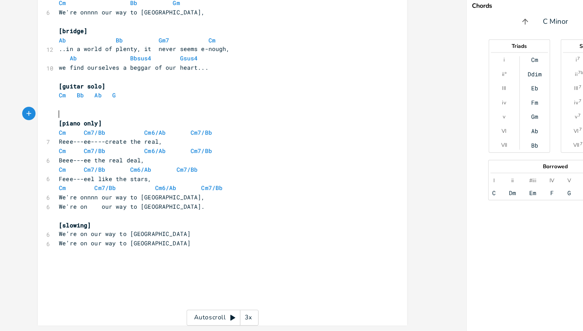
scroll to position [512, 0]
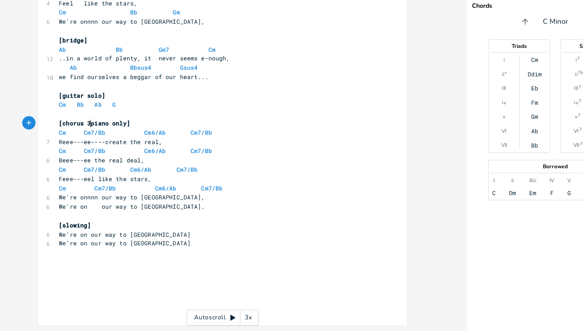
type textarea "chorus 3:"
click at [528, 138] on div "i 7 ii 7b5 III 7 iv 7 v 7 VI 7 VII 7" at bounding box center [523, 130] width 26 height 81
click at [528, 108] on div "i 7 ii 7b5 III 7 iv 7 v 7 VI 7 VII 7" at bounding box center [523, 130] width 26 height 81
click at [18, 105] on div "x [mindfuck.] ✅ 14 music & lyrics [PERSON_NAME] (intuit music) 2 tempo 140 ​ [i…" at bounding box center [213, 185] width 427 height 292
drag, startPoint x: 444, startPoint y: 155, endPoint x: 450, endPoint y: 154, distance: 6.3
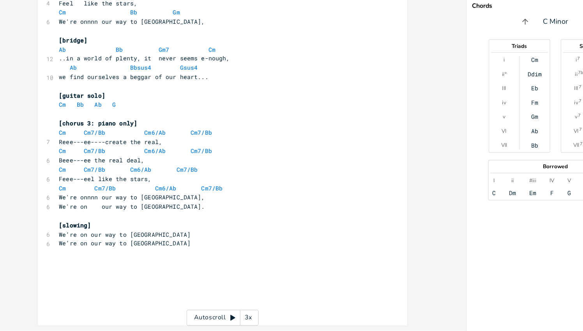
click at [444, 155] on div "Triads i ii° III iv v VI VII Cm Ddim Eb Fm Gm Ab Bb Sevenths i 7 ii 7b5 III 7 i…" at bounding box center [505, 125] width 156 height 99
click at [129, 148] on span "[chorus 3: piano only]" at bounding box center [105, 149] width 69 height 7
type textarea "all"
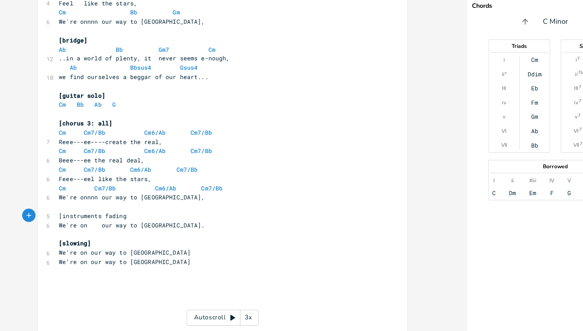
type textarea "[instruments fading]"
type textarea "unti;"
type textarea "l only piano and vocal"
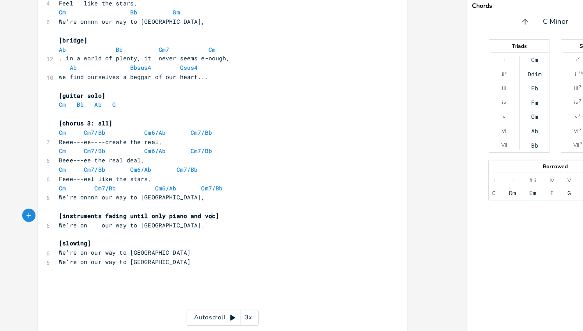
scroll to position [0, 50]
type textarea "Cm Cm7/Bb Cm6/Ab Cm7/Bb"
paste textarea
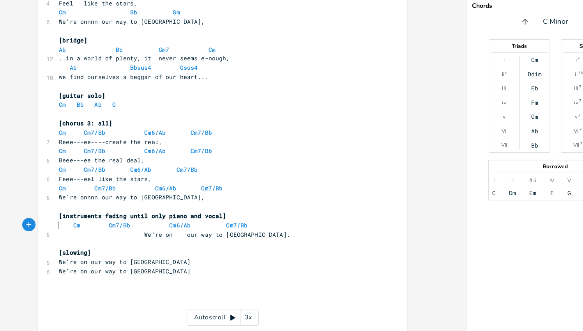
type textarea "Cm Cm7/Bb Cm6/Ab Cm7/Bb"
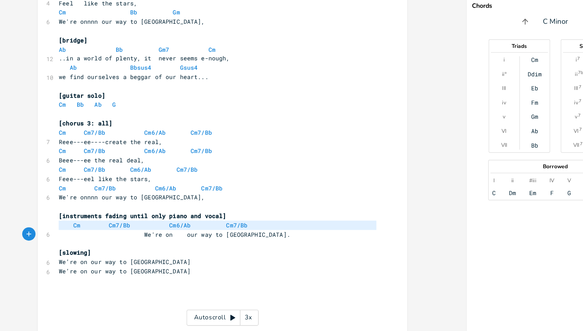
type textarea "Cm Cm7/Bb Cm6/Ab Cm7/Bb We're on our way to mars."
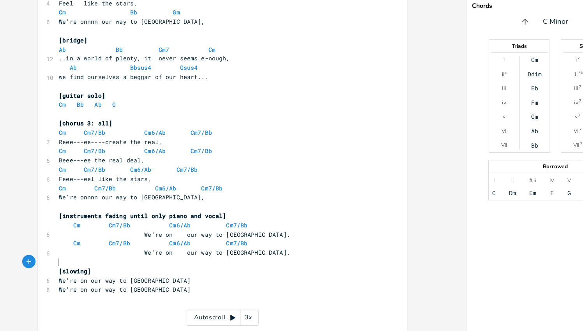
paste textarea
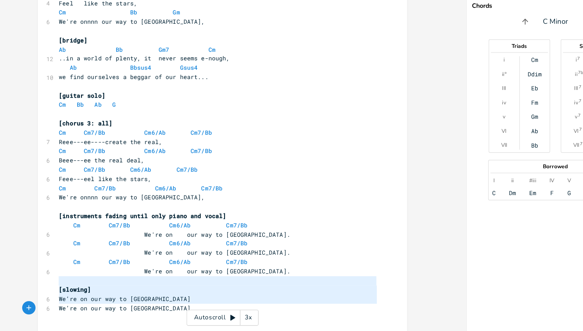
type textarea "[slowing] We’re on our way to mars We’re on our way to mars"
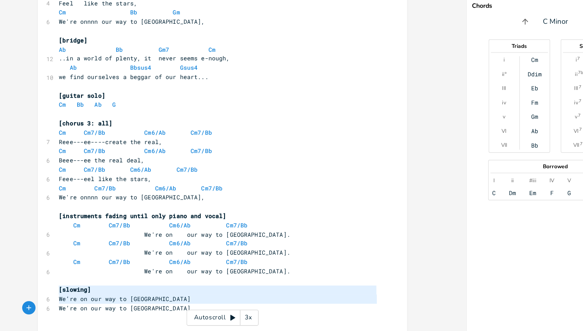
type textarea "[slowing] We’re on our way to mars We’re on our way to mars"
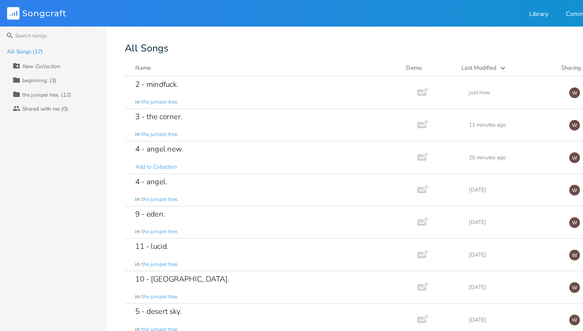
scroll to position [124, 0]
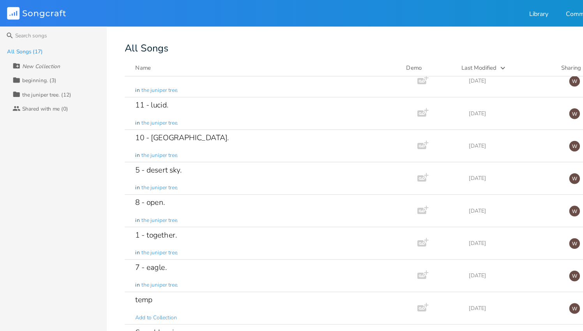
click at [192, 208] on div "1 - together. in the juniper tree." at bounding box center [235, 213] width 235 height 28
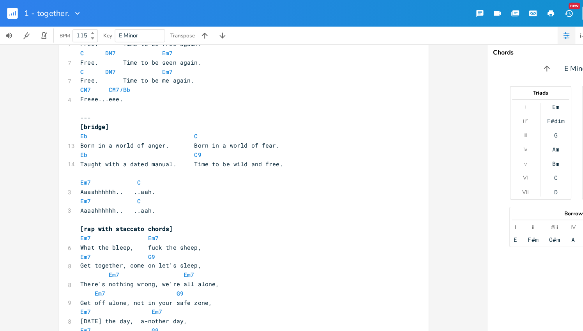
scroll to position [403, 0]
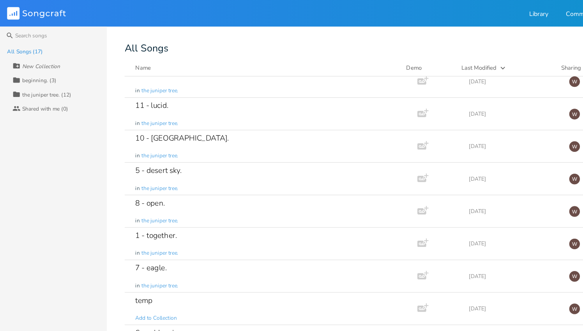
scroll to position [124, 0]
click at [235, 148] on div "5 - desert sky. in the juniper tree." at bounding box center [235, 156] width 235 height 28
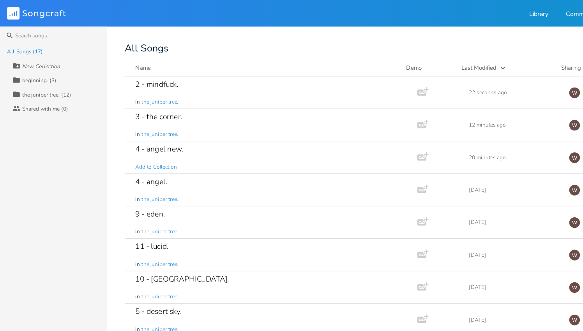
scroll to position [155, 0]
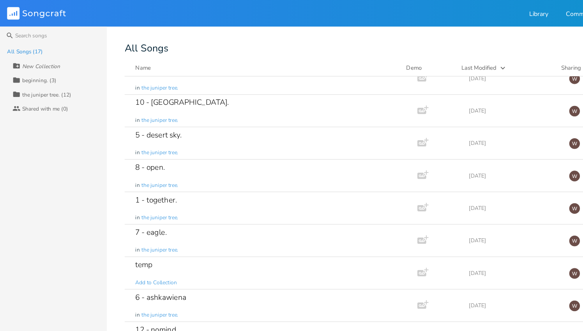
click at [237, 168] on div "1 - together. in the juniper tree." at bounding box center [235, 182] width 235 height 28
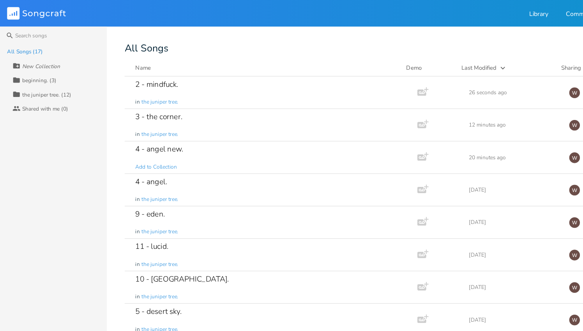
click at [198, 270] on div "5 - desert sky. in the juniper tree." at bounding box center [235, 280] width 235 height 28
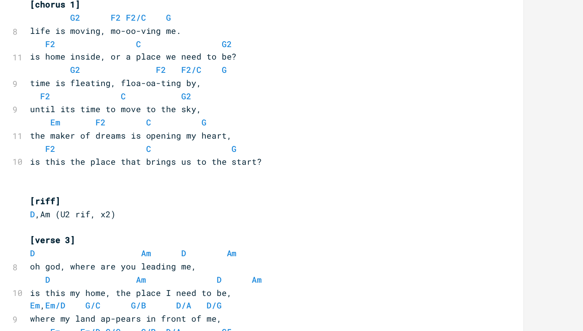
scroll to position [291, 0]
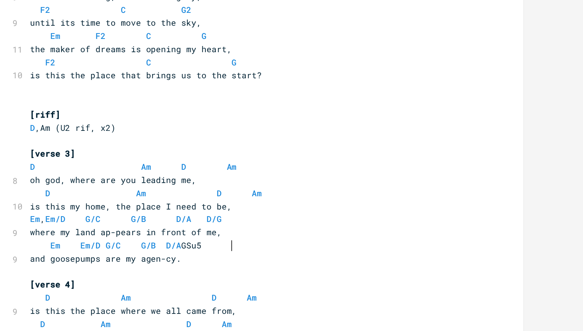
type textarea "Sus"
type textarea "sus"
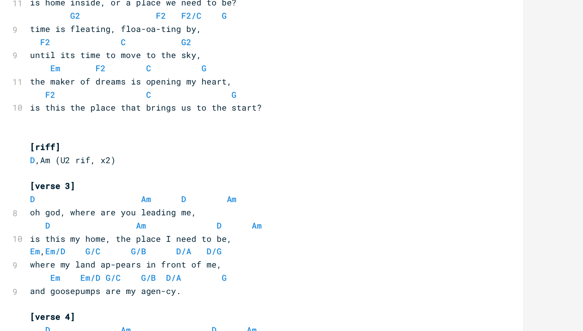
scroll to position [280, 0]
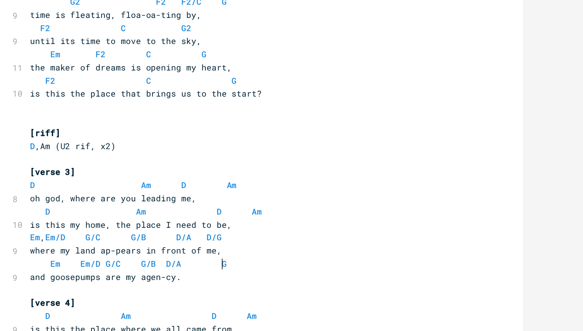
type textarea "5"
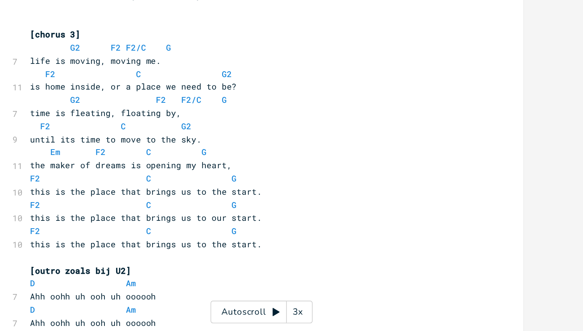
scroll to position [700, 0]
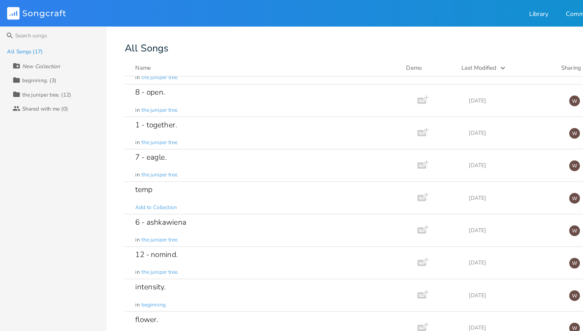
scroll to position [222, 0]
click at [236, 201] on div "6 - ashkawiena in the juniper tree." at bounding box center [235, 201] width 235 height 28
